Goal: Task Accomplishment & Management: Manage account settings

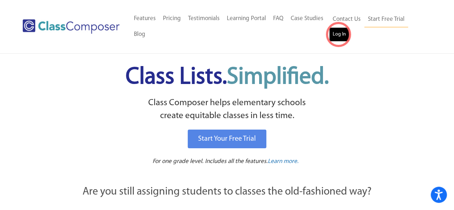
click at [339, 34] on link "Log In" at bounding box center [339, 34] width 20 height 14
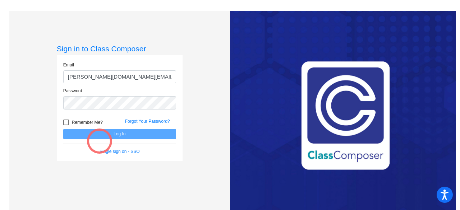
click at [100, 141] on form "Email [PERSON_NAME][DOMAIN_NAME][EMAIL_ADDRESS][PERSON_NAME][DOMAIN_NAME] Passw…" at bounding box center [119, 108] width 113 height 93
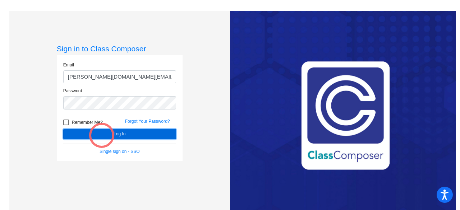
click at [102, 135] on button "Log In" at bounding box center [119, 134] width 113 height 10
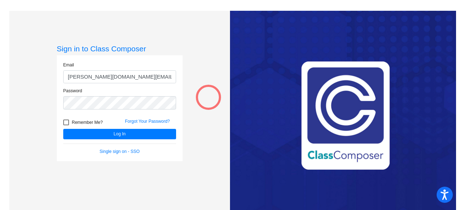
click at [208, 97] on div "Sign in to Class Composer Email [PERSON_NAME][DOMAIN_NAME][EMAIL_ADDRESS][PERSO…" at bounding box center [119, 116] width 221 height 210
click at [36, 109] on div "Sign in to Class Composer Email [PERSON_NAME][DOMAIN_NAME][EMAIL_ADDRESS][PERSO…" at bounding box center [119, 116] width 221 height 210
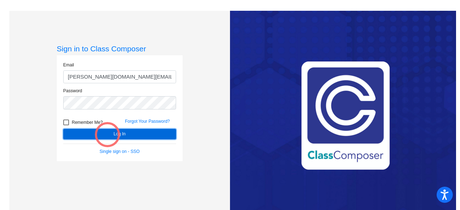
click at [107, 135] on button "Log In" at bounding box center [119, 134] width 113 height 10
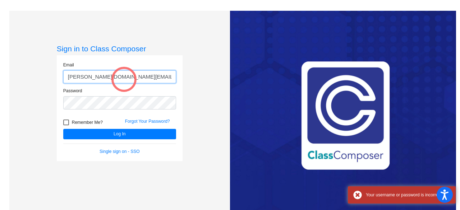
click at [124, 79] on input "[PERSON_NAME][DOMAIN_NAME][EMAIL_ADDRESS][PERSON_NAME][DOMAIN_NAME]" at bounding box center [119, 76] width 113 height 13
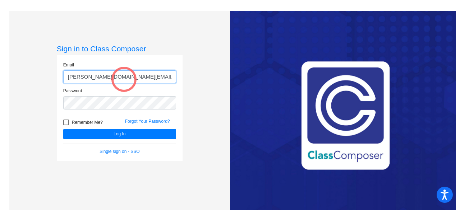
click at [124, 79] on input "[PERSON_NAME][DOMAIN_NAME][EMAIL_ADDRESS][PERSON_NAME][DOMAIN_NAME]" at bounding box center [119, 76] width 113 height 13
click at [98, 78] on input "[PERSON_NAME][DOMAIN_NAME][EMAIL_ADDRESS][PERSON_NAME][DOMAIN_NAME]" at bounding box center [119, 76] width 113 height 13
click at [103, 77] on input "[PERSON_NAME][DOMAIN_NAME][EMAIL_ADDRESS][PERSON_NAME][DOMAIN_NAME]" at bounding box center [119, 76] width 113 height 13
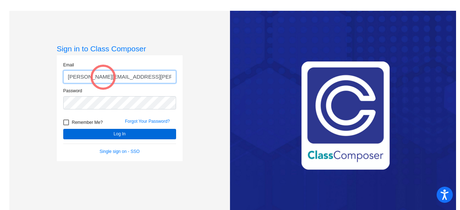
type input "[PERSON_NAME][EMAIL_ADDRESS][PERSON_NAME][DOMAIN_NAME]"
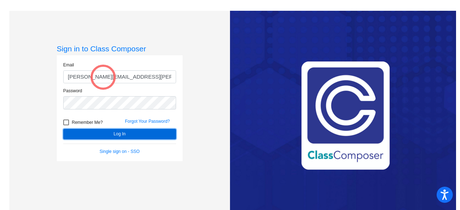
click at [168, 138] on button "Log In" at bounding box center [119, 134] width 113 height 10
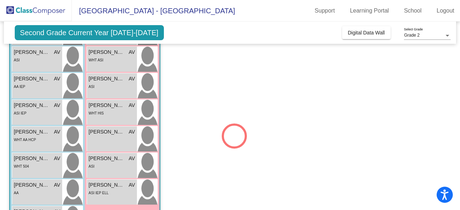
scroll to position [202, 0]
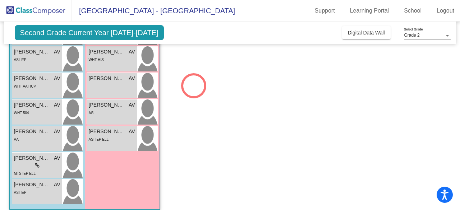
click at [194, 86] on app-classroom "Class 4 - SPED picture_as_pdf [PERSON_NAME] Add Student First Name Last Name St…" at bounding box center [230, 41] width 442 height 351
click at [105, 31] on span "Second Grade Current Year [DATE]-[DATE]" at bounding box center [89, 32] width 149 height 15
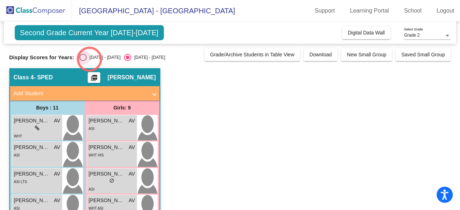
click at [89, 59] on div "[DATE] - [DATE]" at bounding box center [104, 57] width 34 height 6
click at [83, 61] on input "[DATE] - [DATE]" at bounding box center [83, 61] width 0 height 0
radio input "true"
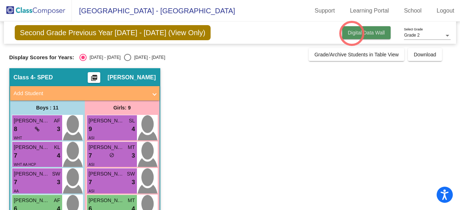
click at [352, 33] on span "Digital Data Wall" at bounding box center [366, 33] width 37 height 6
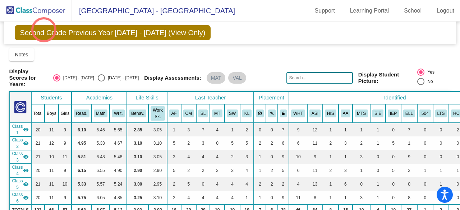
click at [44, 30] on span "Second Grade Previous Year 2024 - 2025 (View Only)" at bounding box center [113, 32] width 196 height 15
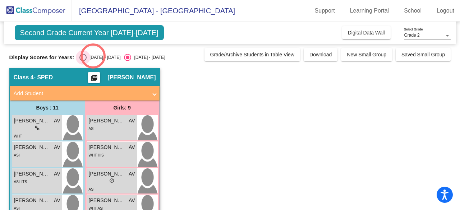
click at [93, 56] on div "2024 - 2025" at bounding box center [104, 57] width 34 height 6
click at [83, 61] on input "2024 - 2025" at bounding box center [83, 61] width 0 height 0
radio input "true"
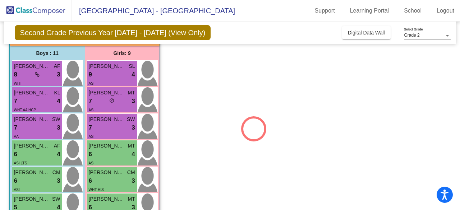
scroll to position [54, 0]
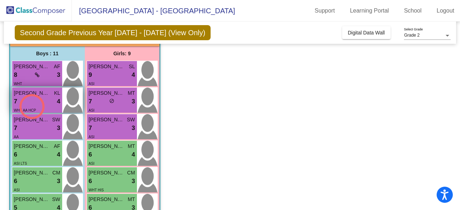
click at [32, 107] on div "WHT AA HCP" at bounding box center [25, 110] width 22 height 8
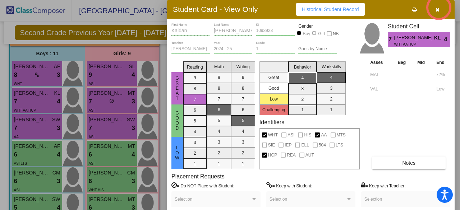
click at [439, 8] on icon "button" at bounding box center [437, 9] width 4 height 5
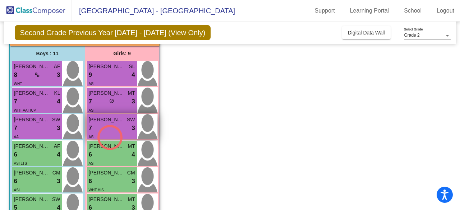
scroll to position [79, 0]
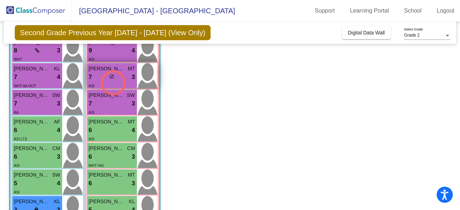
click at [113, 83] on div "ASI" at bounding box center [112, 86] width 46 height 8
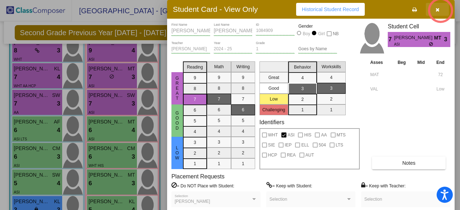
click at [440, 10] on button "button" at bounding box center [437, 9] width 23 height 13
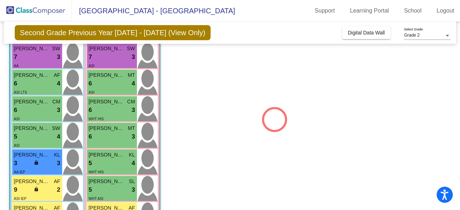
scroll to position [126, 0]
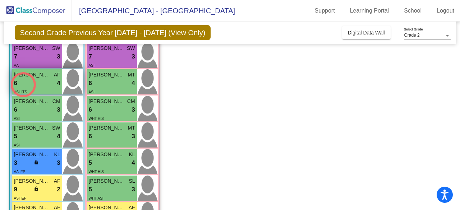
click at [23, 85] on div "6 lock do_not_disturb_alt 4" at bounding box center [37, 83] width 46 height 9
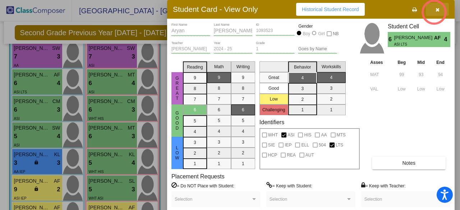
click at [434, 12] on button "button" at bounding box center [437, 9] width 23 height 13
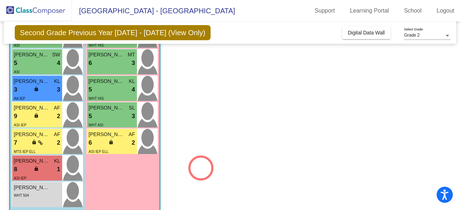
scroll to position [199, 0]
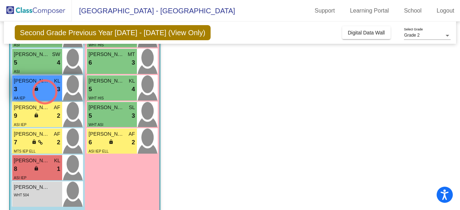
click at [45, 92] on div "3 lock do_not_disturb_alt 3" at bounding box center [37, 89] width 46 height 9
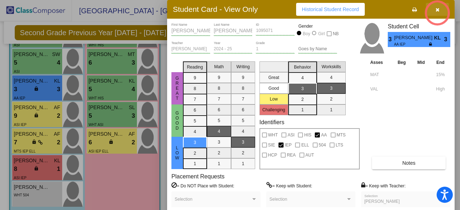
click at [437, 13] on button "button" at bounding box center [437, 9] width 23 height 13
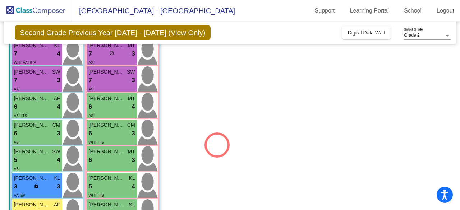
scroll to position [0, 0]
